Goal: Transaction & Acquisition: Obtain resource

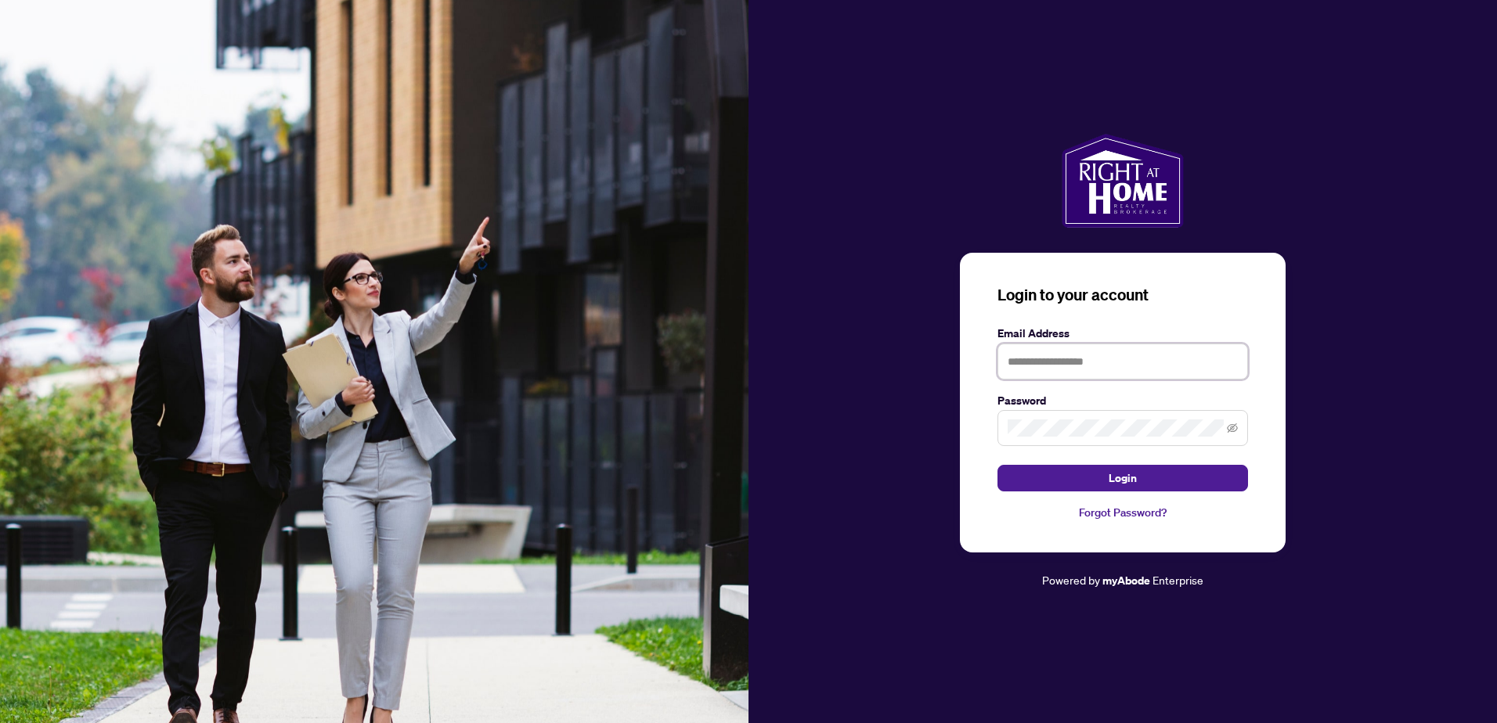
click at [1025, 365] on input "text" at bounding box center [1122, 362] width 251 height 36
type input "**********"
click at [1080, 481] on button "Login" at bounding box center [1122, 478] width 251 height 27
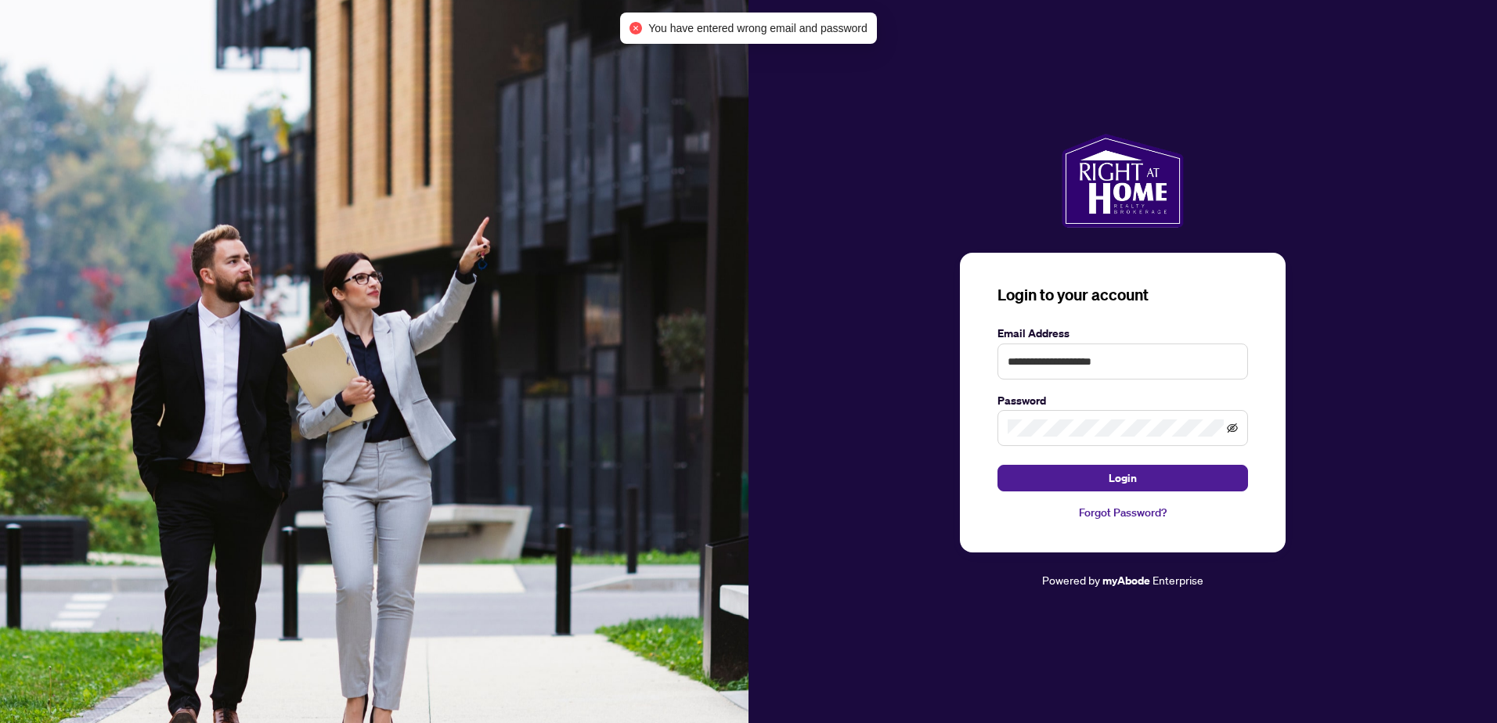
click at [1228, 428] on icon "eye-invisible" at bounding box center [1232, 428] width 11 height 9
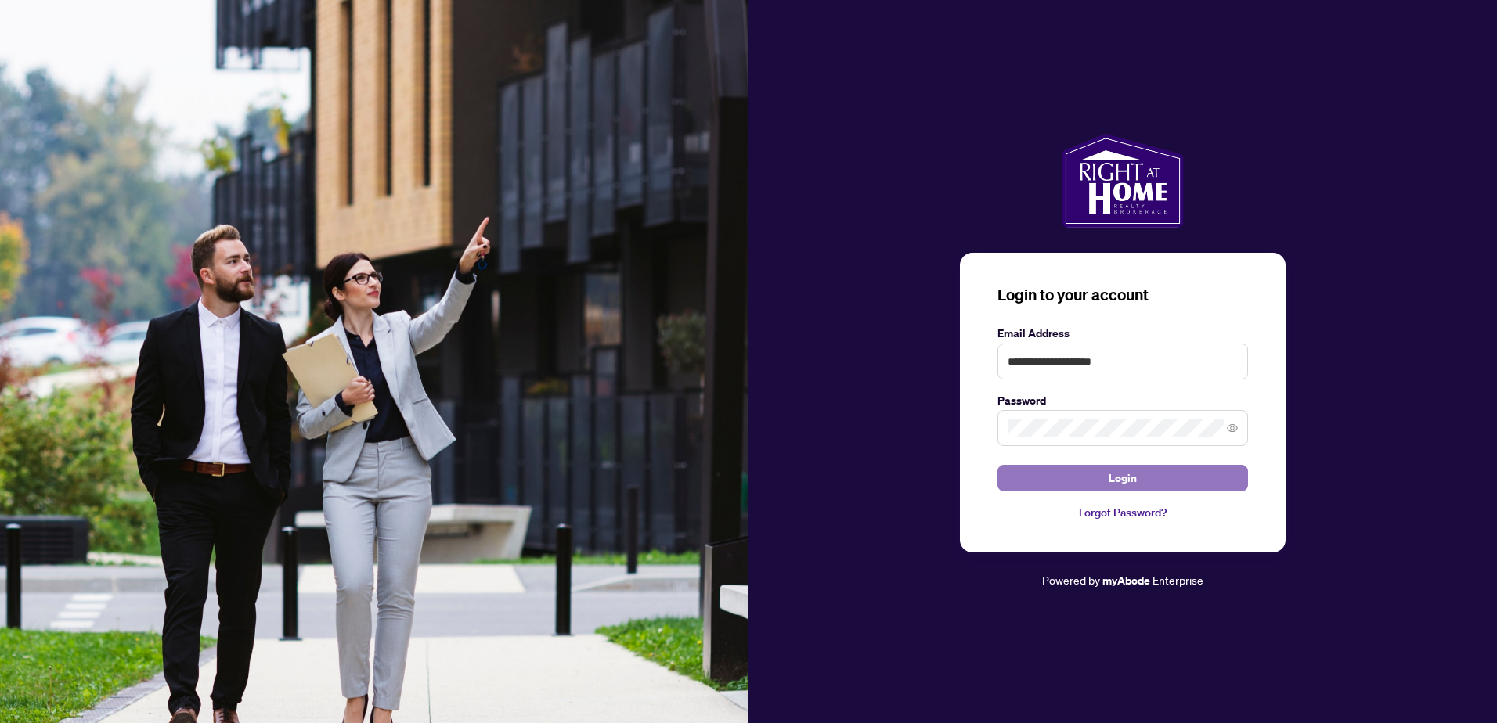
click at [1045, 482] on button "Login" at bounding box center [1122, 478] width 251 height 27
click at [1091, 359] on input "text" at bounding box center [1122, 362] width 251 height 36
type input "**********"
click at [997, 465] on button "Login" at bounding box center [1122, 478] width 251 height 27
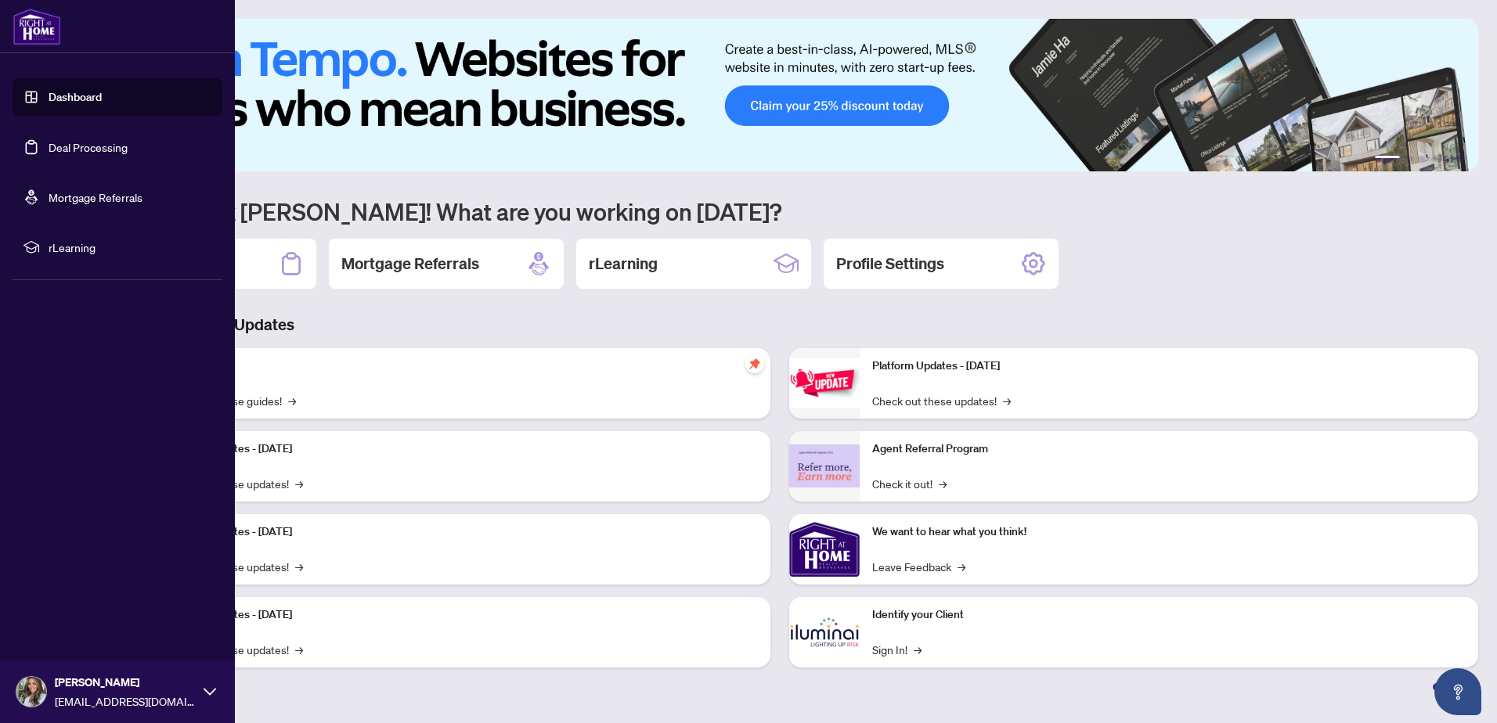
click at [49, 154] on link "Deal Processing" at bounding box center [88, 147] width 79 height 14
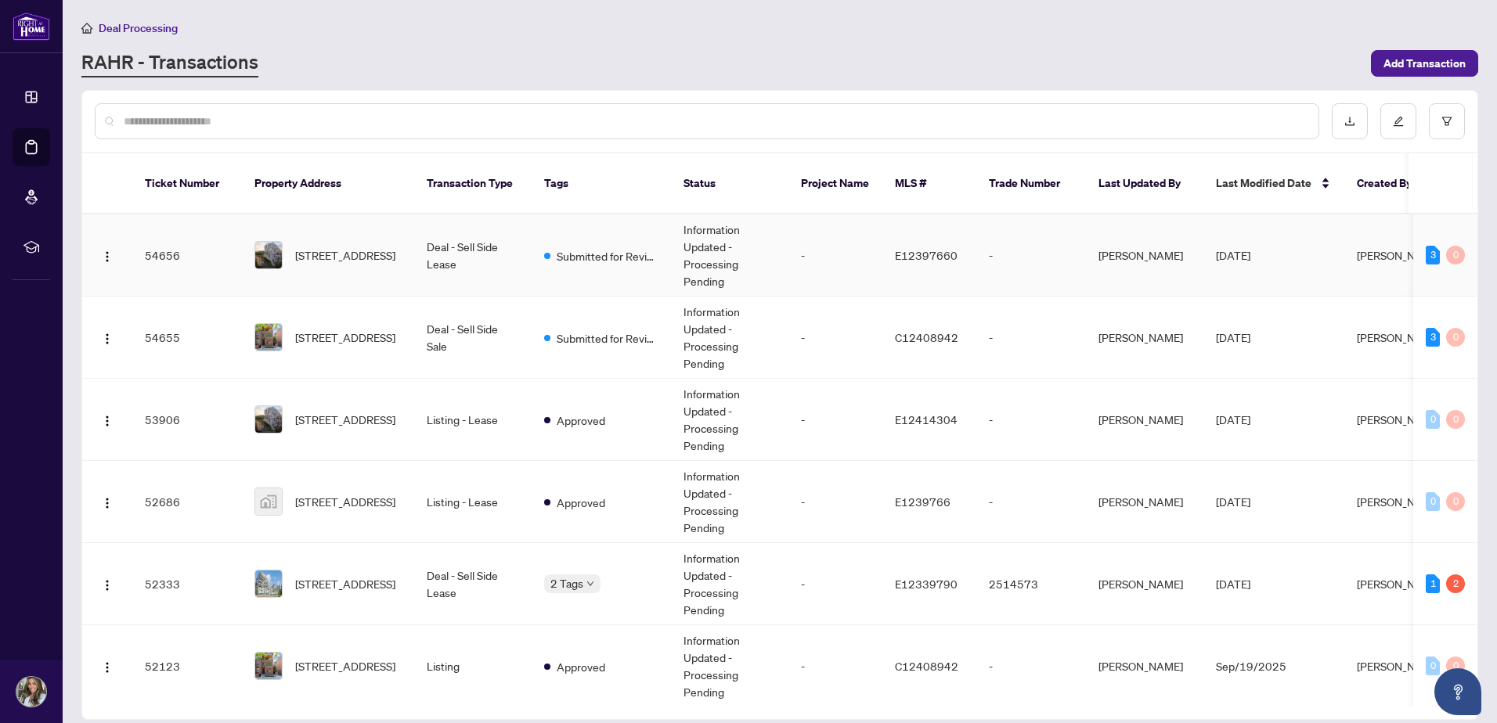
click at [594, 249] on td "Submitted for Review" at bounding box center [601, 256] width 139 height 82
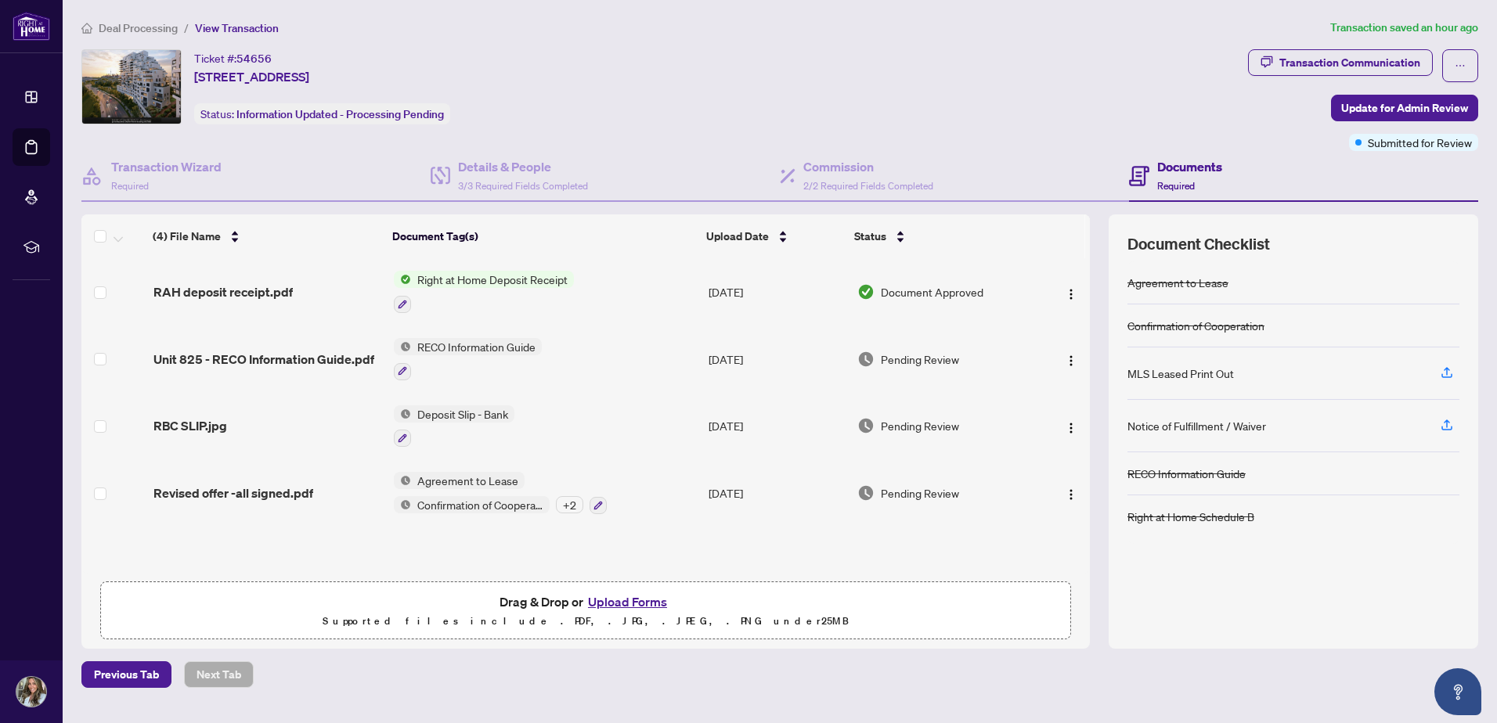
click at [546, 277] on span "Right at Home Deposit Receipt" at bounding box center [492, 279] width 163 height 17
click at [529, 352] on span "Right at Home Deposit Receipt" at bounding box center [490, 355] width 163 height 17
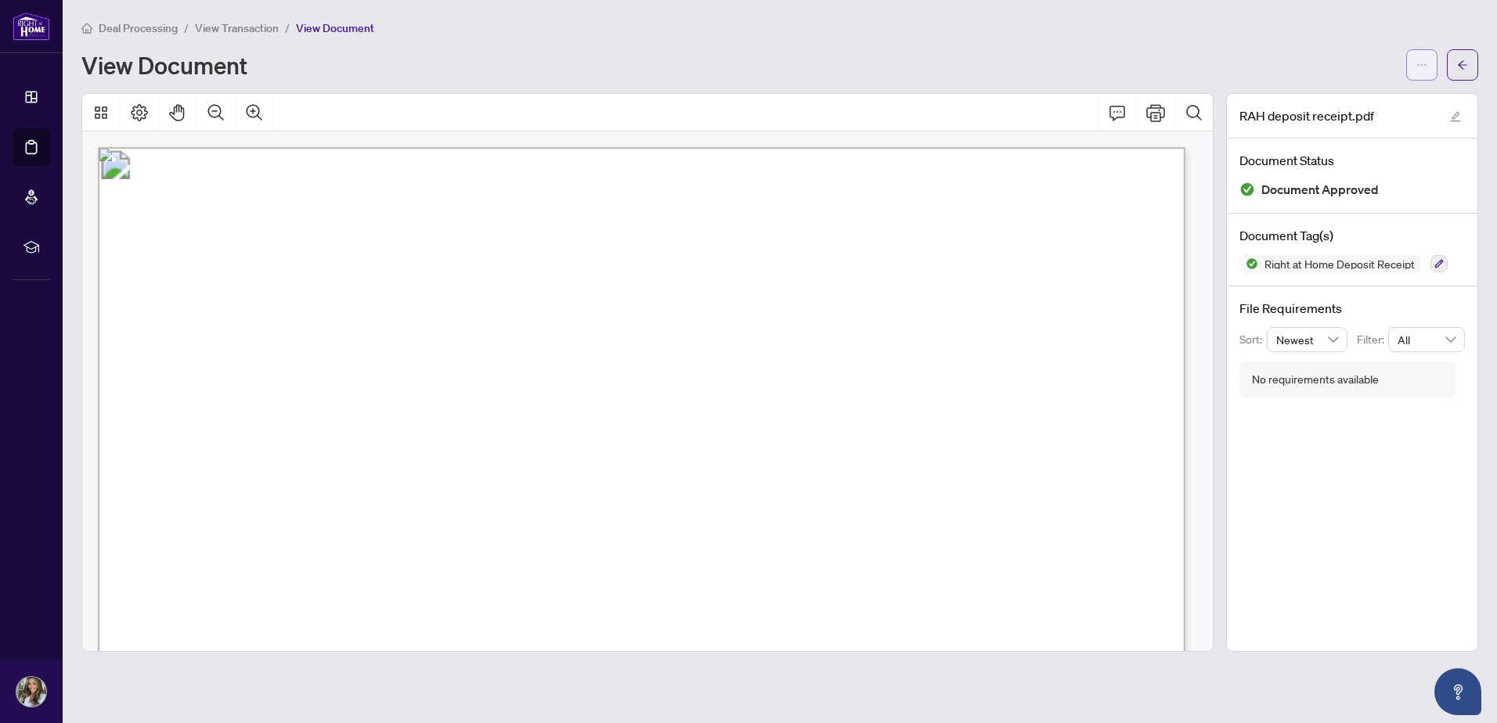
click at [1416, 63] on icon "ellipsis" at bounding box center [1421, 65] width 11 height 11
click at [1389, 91] on span "Download" at bounding box center [1365, 98] width 119 height 17
